Goal: Information Seeking & Learning: Understand process/instructions

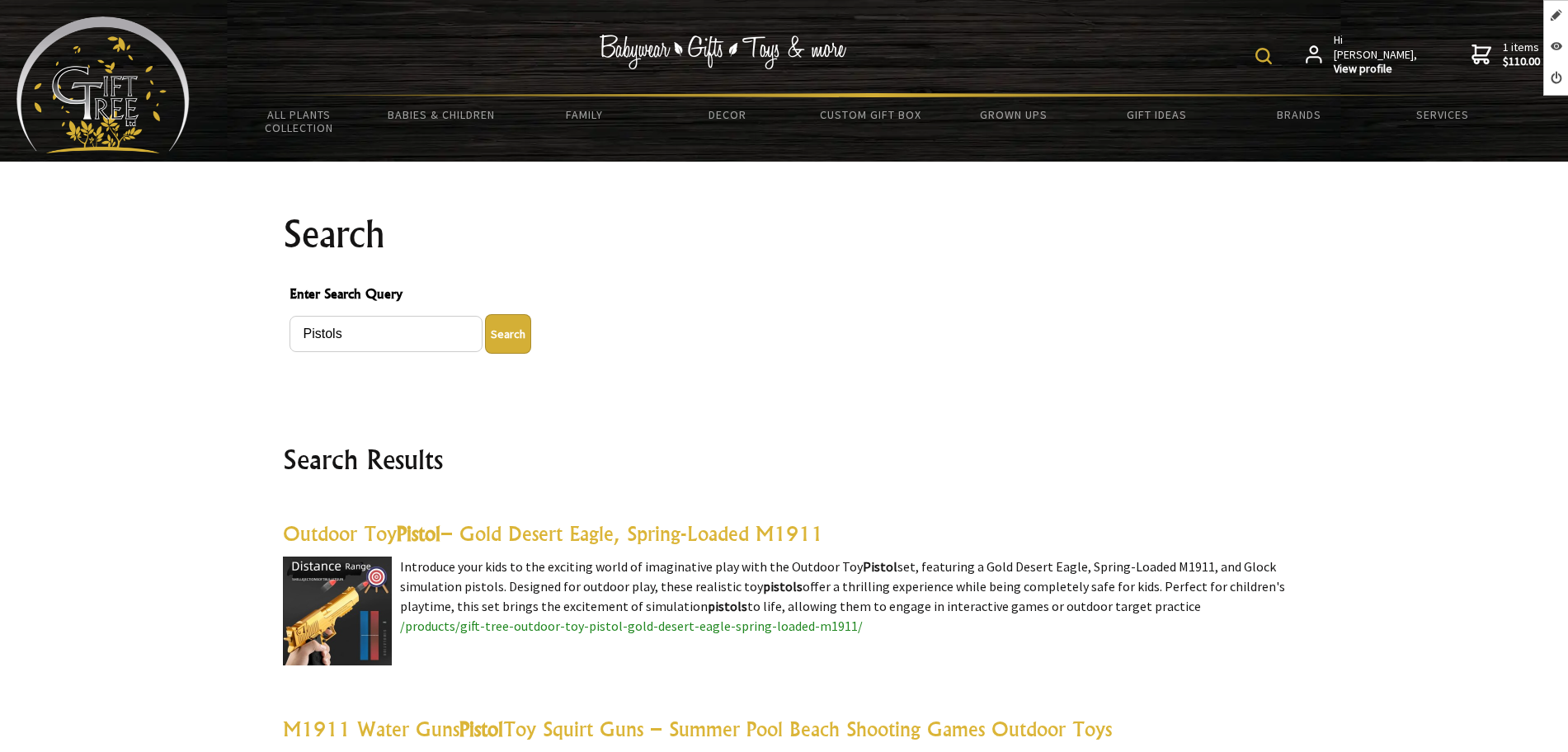
scroll to position [5200, 0]
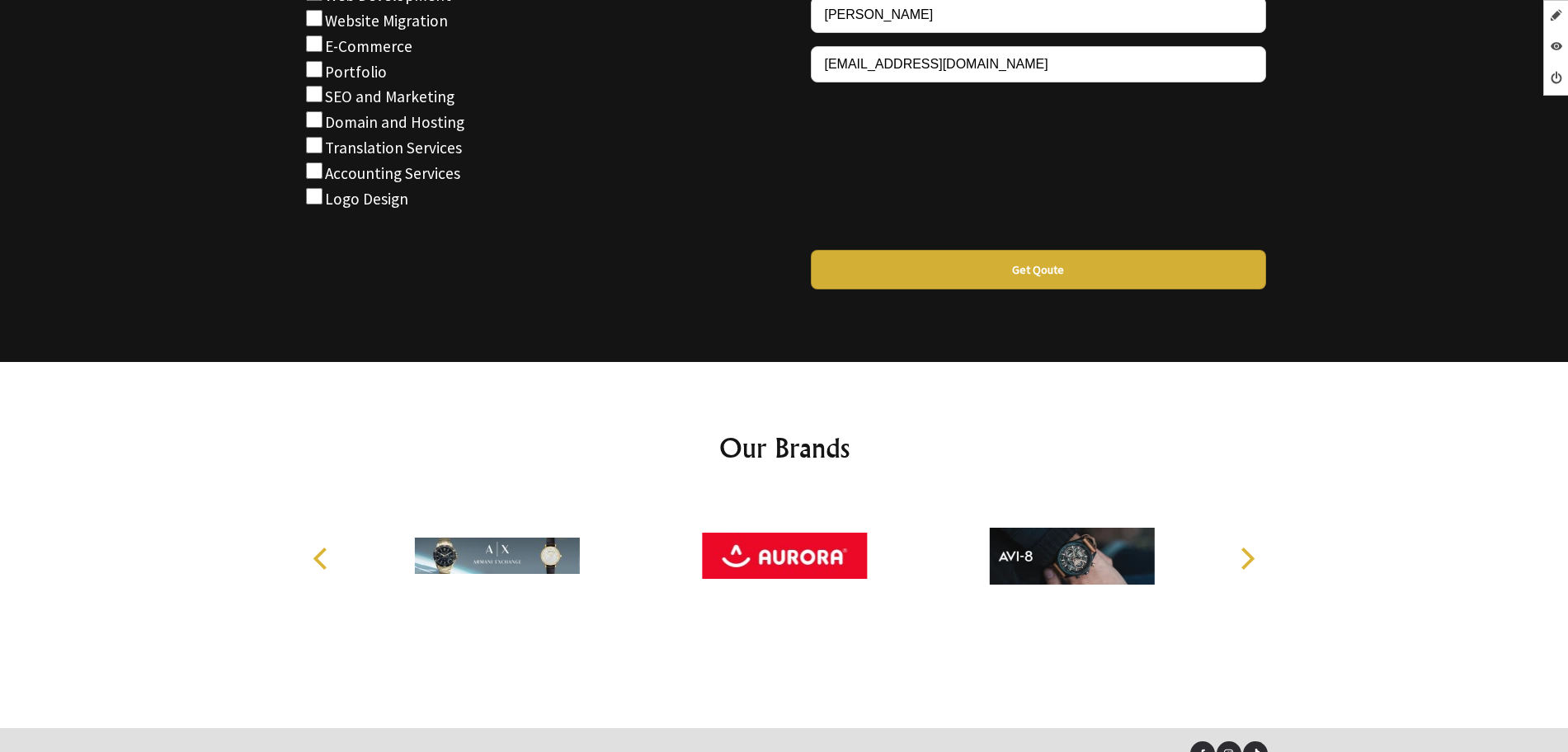
scroll to position [2138, 0]
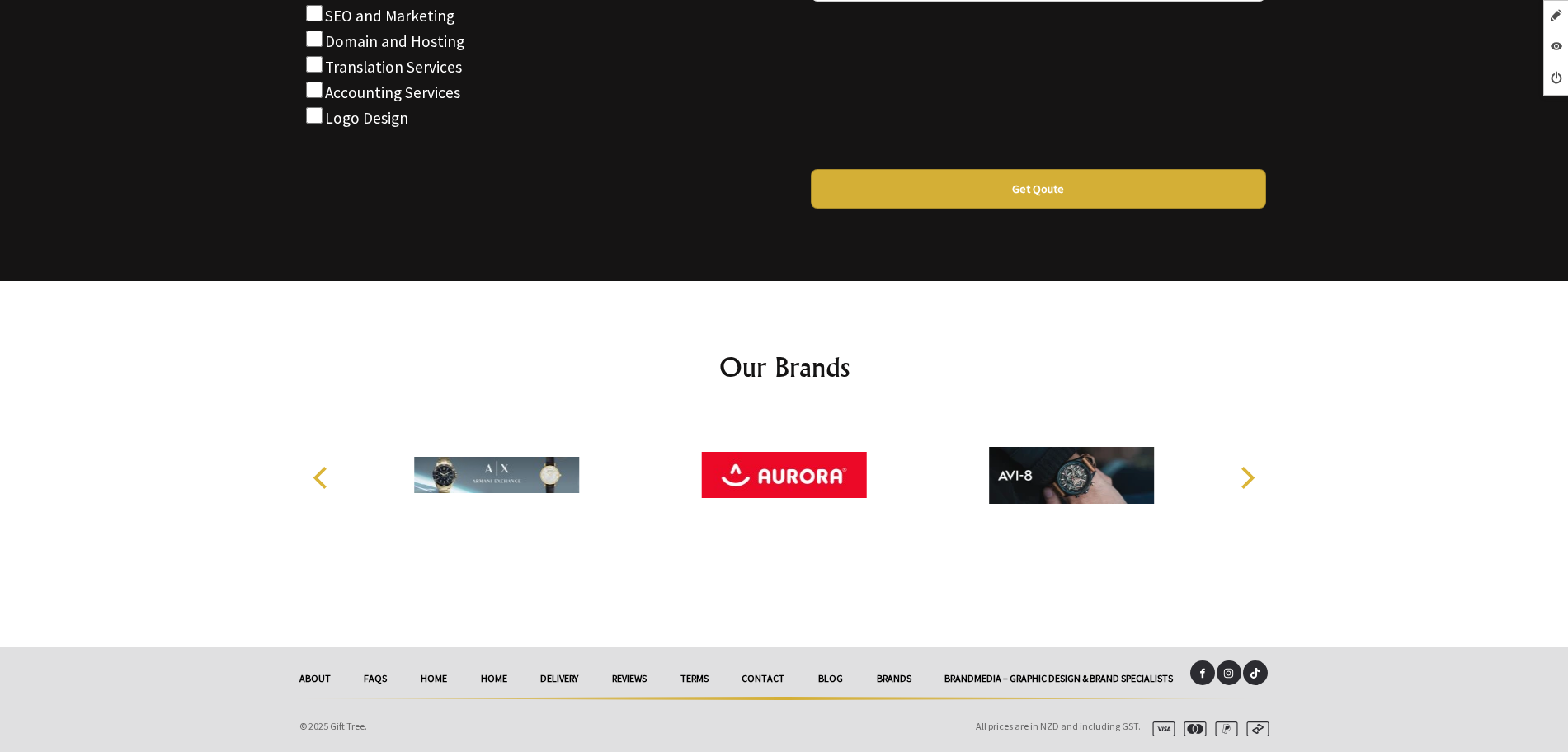
click at [1002, 679] on link "Brandmedia – Graphic Design & Brand Specialists" at bounding box center [1059, 678] width 262 height 36
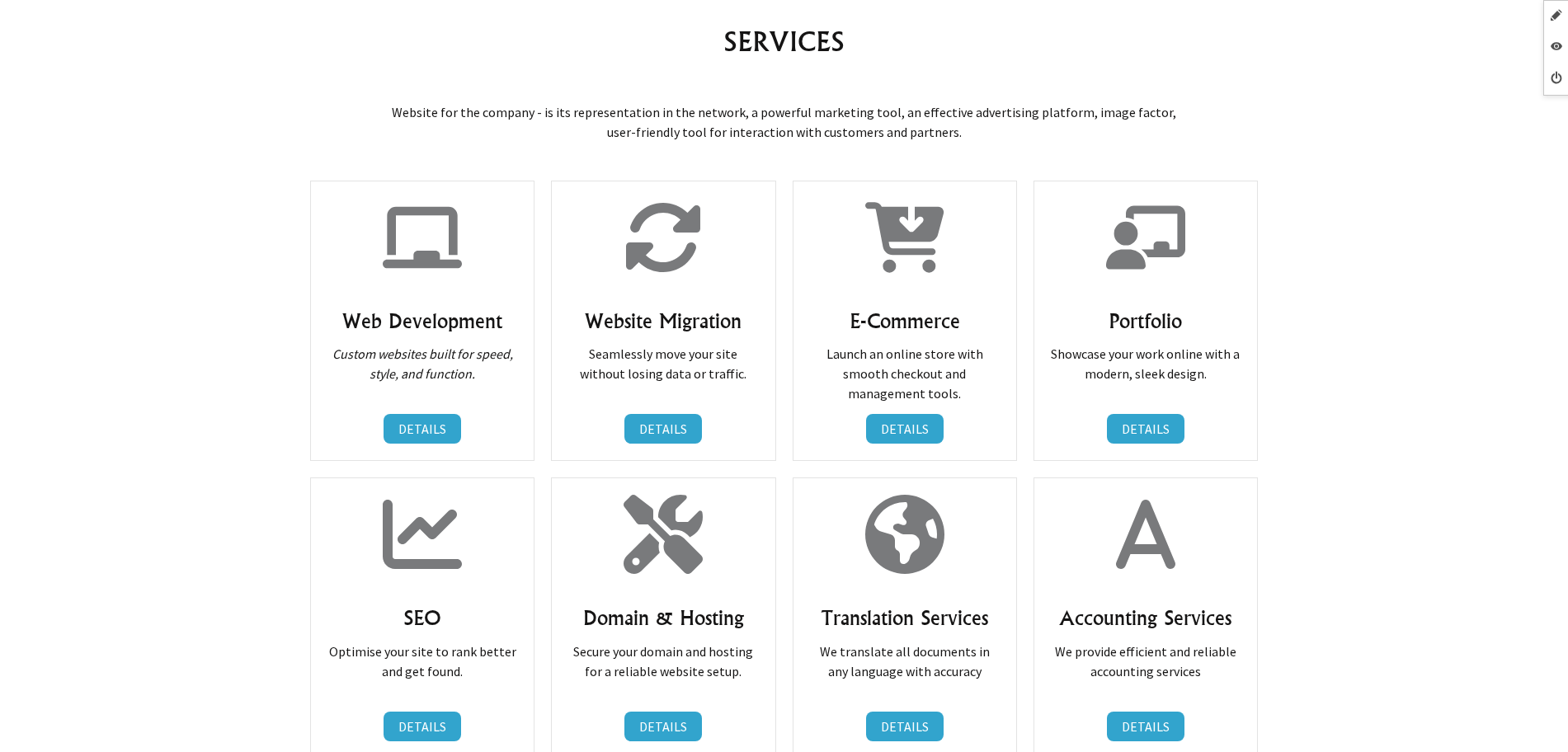
scroll to position [722, 0]
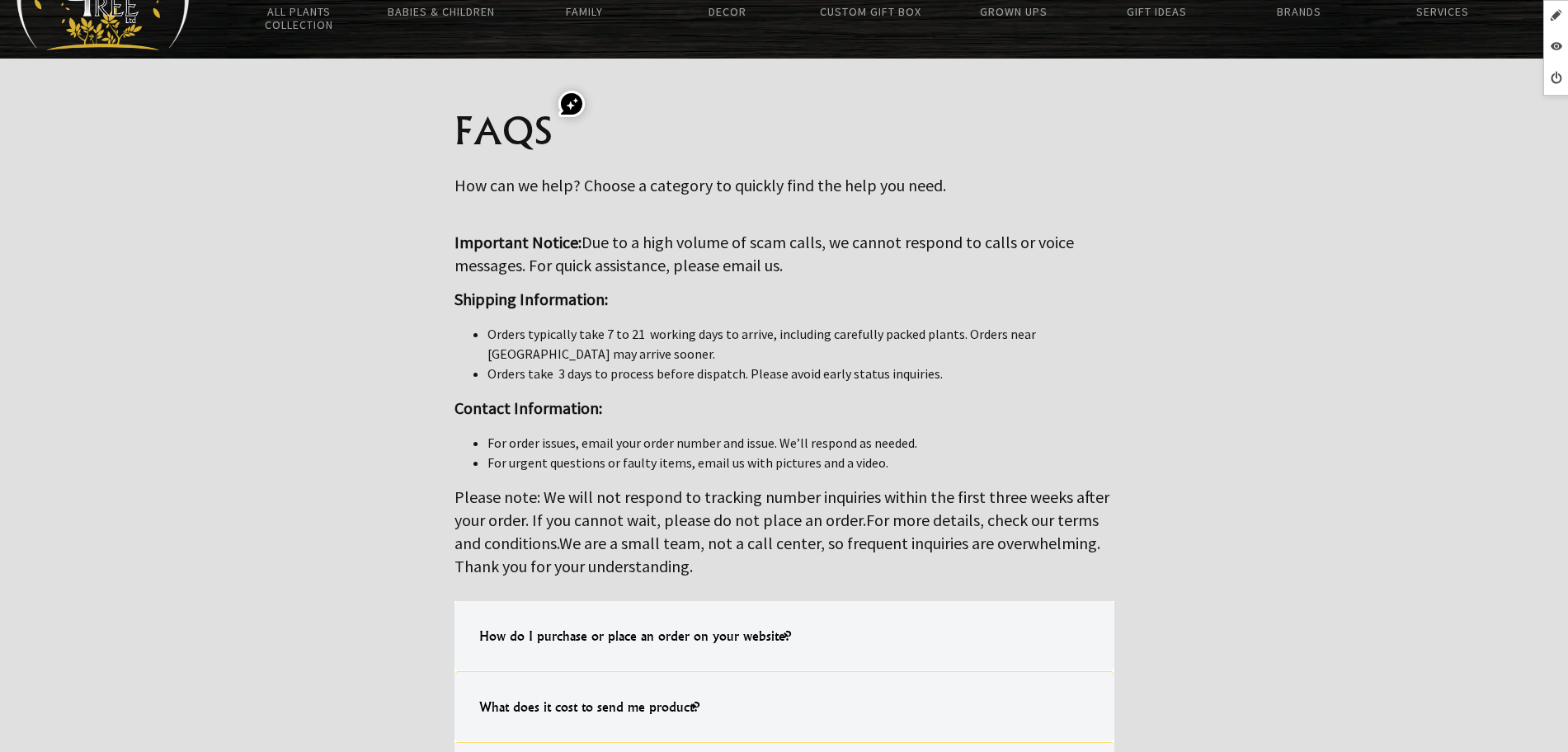
scroll to position [309, 0]
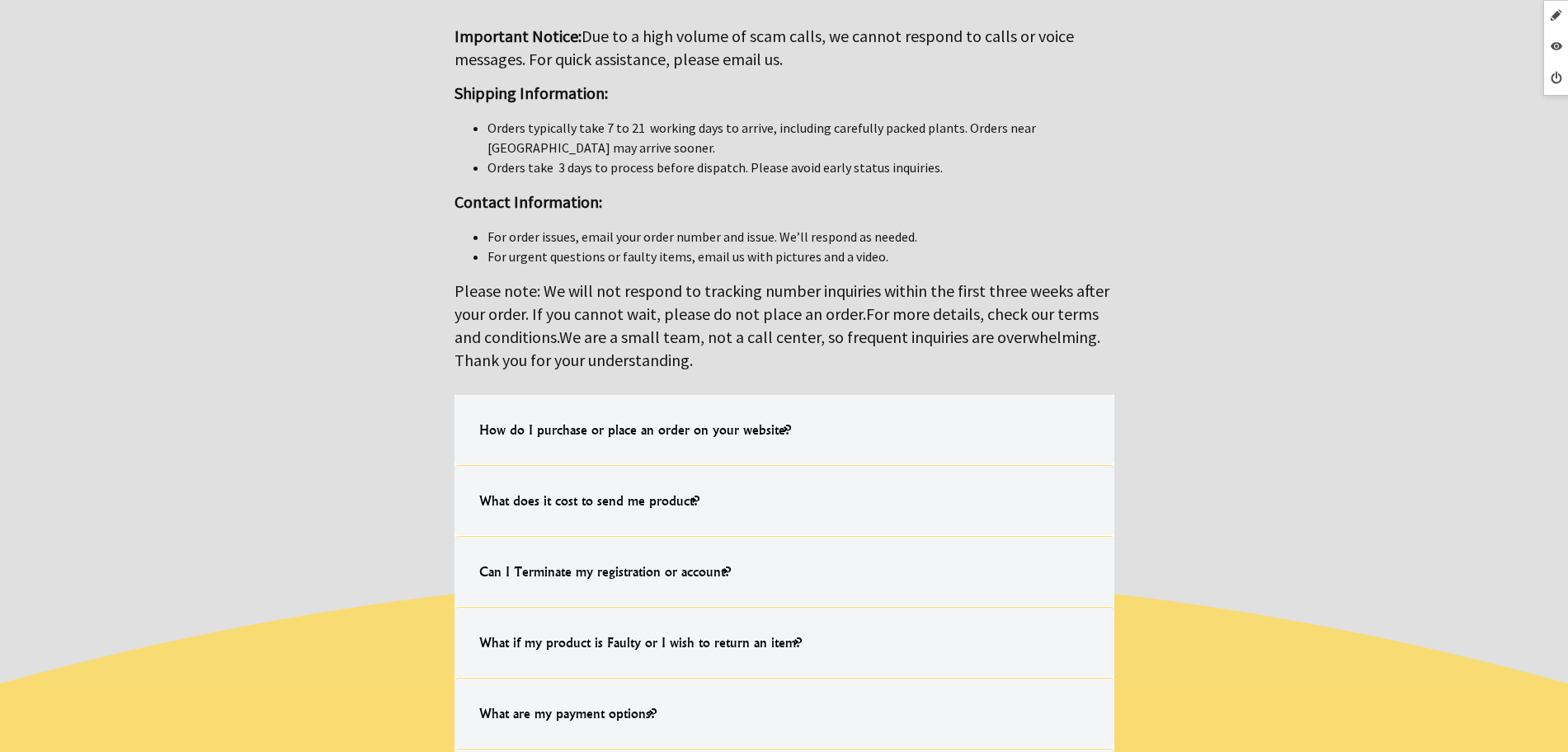
click at [769, 428] on h4 "How do I purchase or place an order on your website?" at bounding box center [635, 428] width 345 height 52
click at [0, 0] on input "How do I purchase or place an order on your website? Simply choose the item you…" at bounding box center [0, 0] width 0 height 0
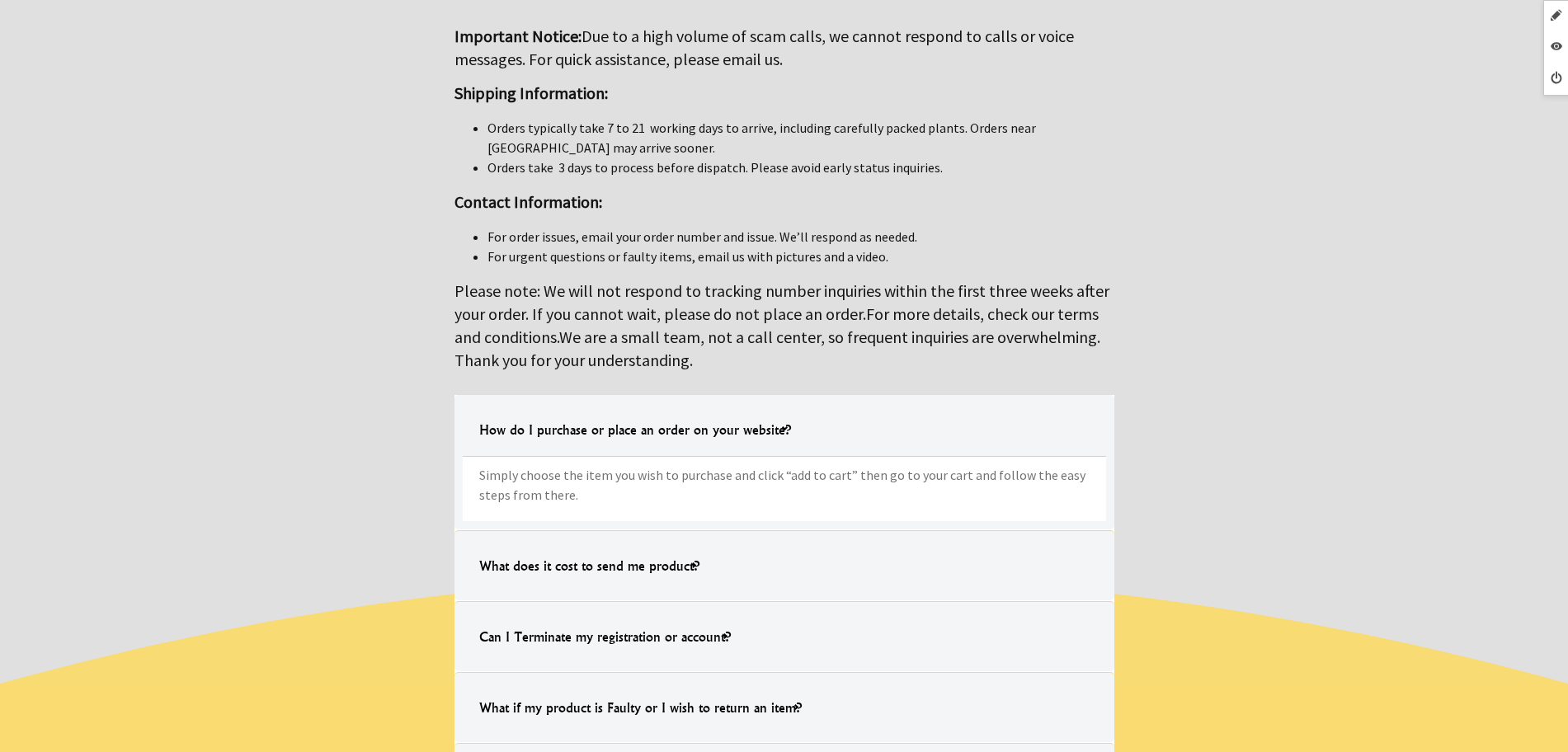
click at [767, 533] on label "What does it cost to send me product? All freight is $9.99 NZD Nationwide. Chec…" at bounding box center [784, 565] width 659 height 70
click at [0, 0] on input "What does it cost to send me product? All freight is $9.99 NZD Nationwide. Chec…" at bounding box center [0, 0] width 0 height 0
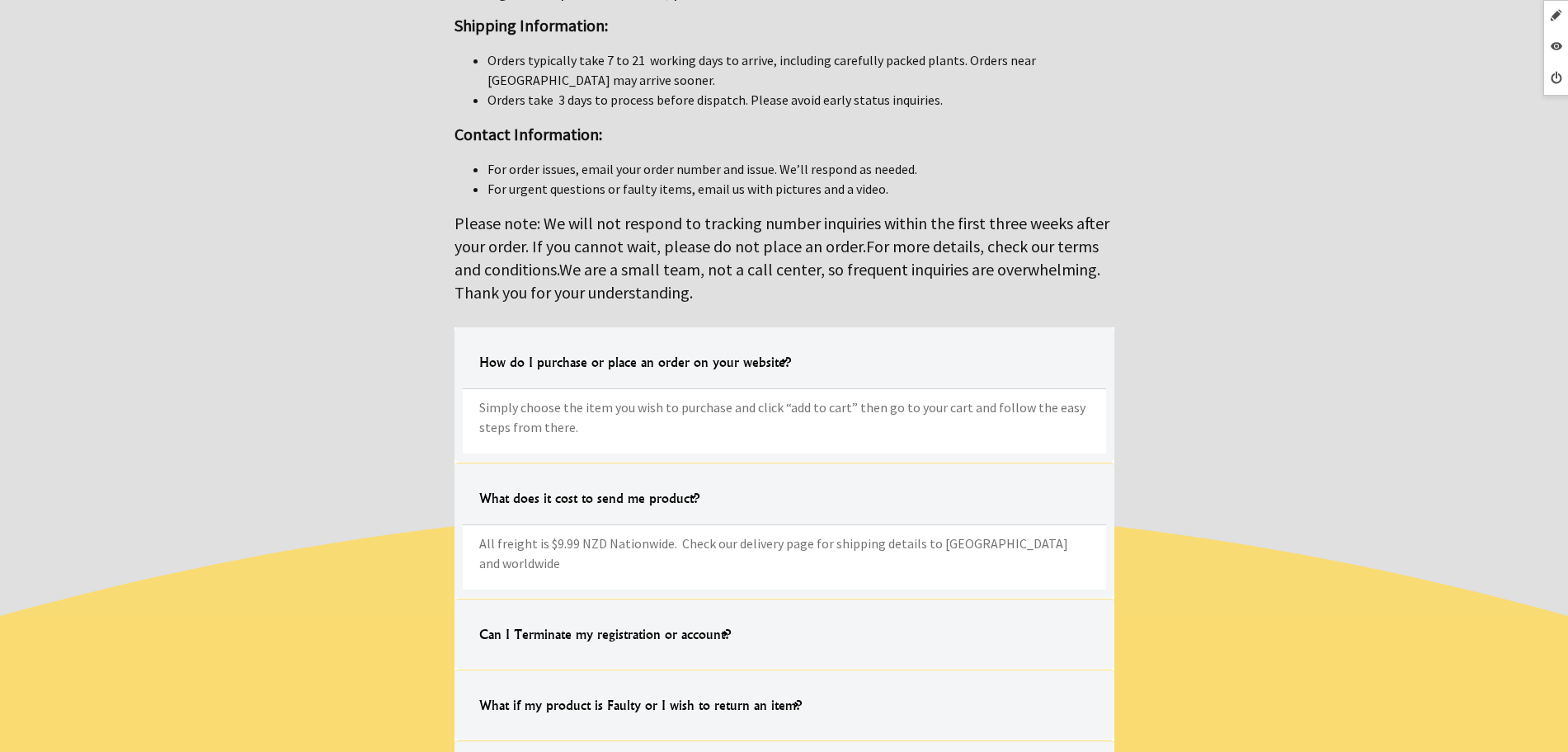
scroll to position [412, 0]
